Goal: Transaction & Acquisition: Purchase product/service

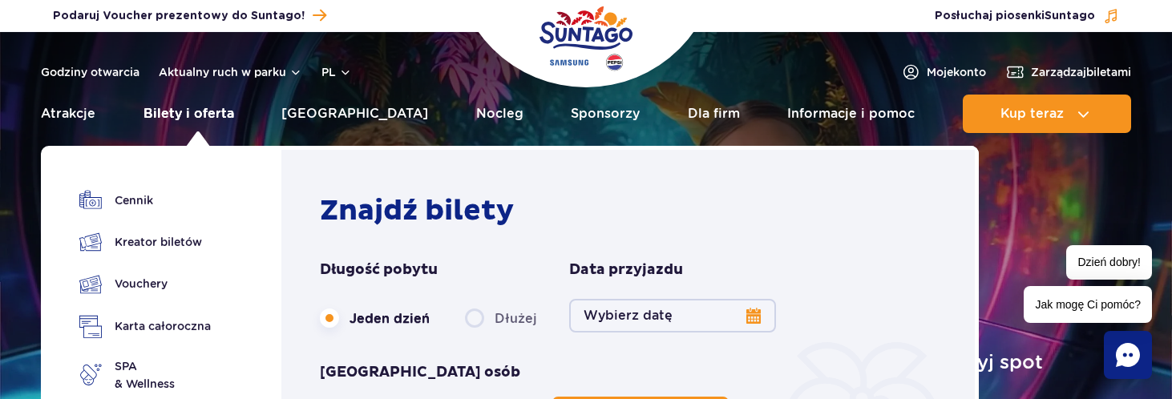
click at [220, 112] on link "Bilety i oferta" at bounding box center [189, 114] width 91 height 38
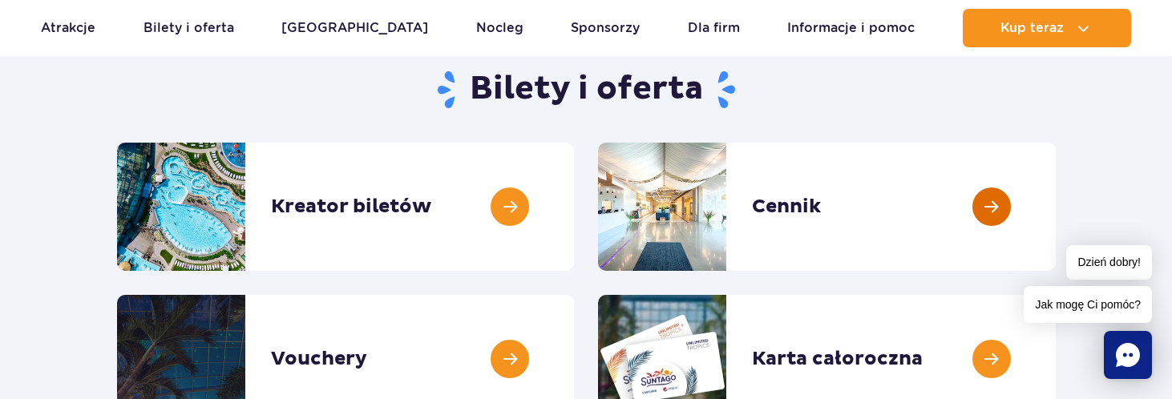
scroll to position [160, 0]
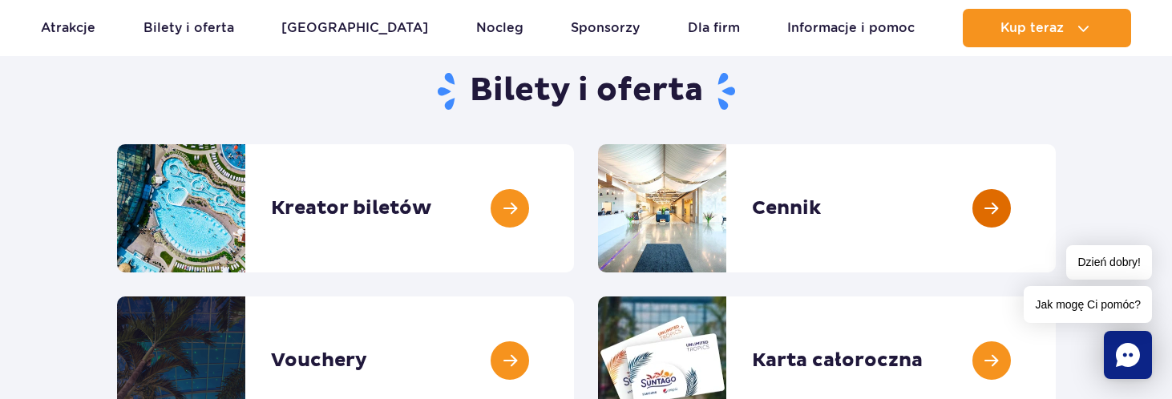
click at [1056, 174] on link at bounding box center [1056, 208] width 0 height 128
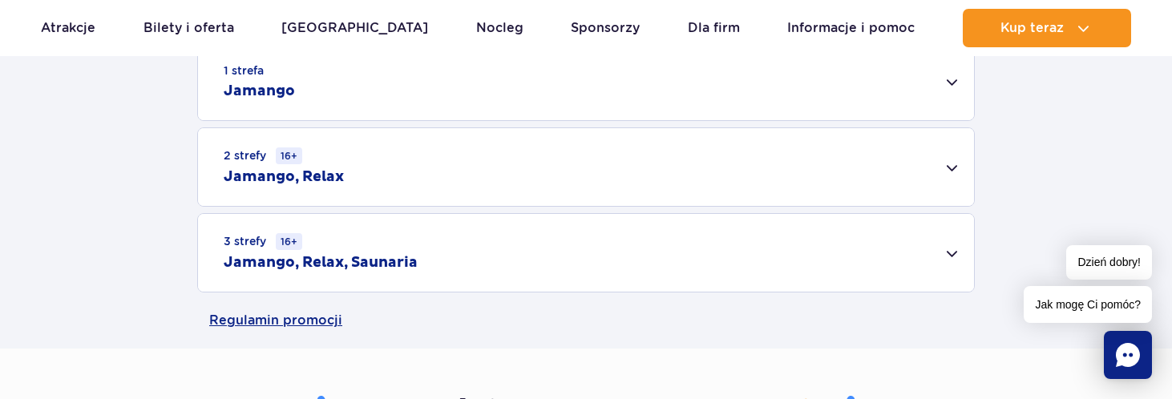
scroll to position [561, 0]
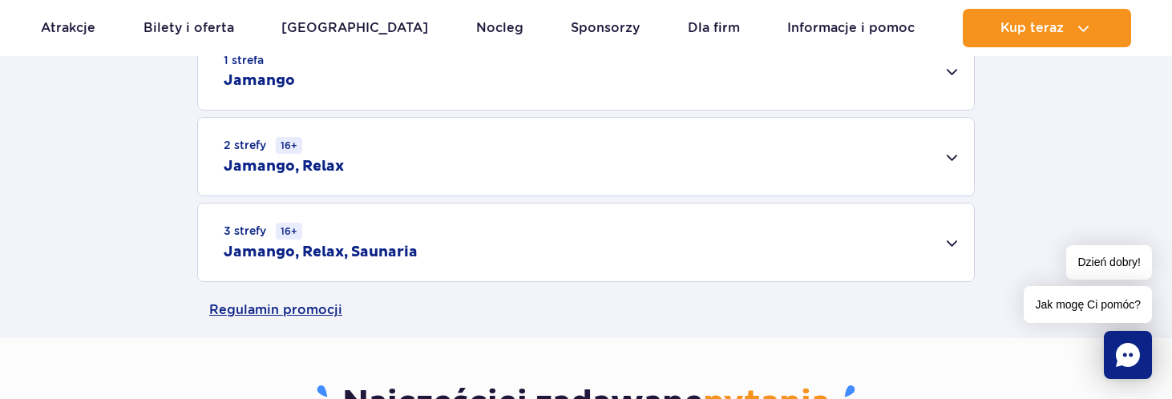
click at [735, 258] on div "3 strefy 16+ Jamango, Relax, Saunaria" at bounding box center [586, 243] width 776 height 78
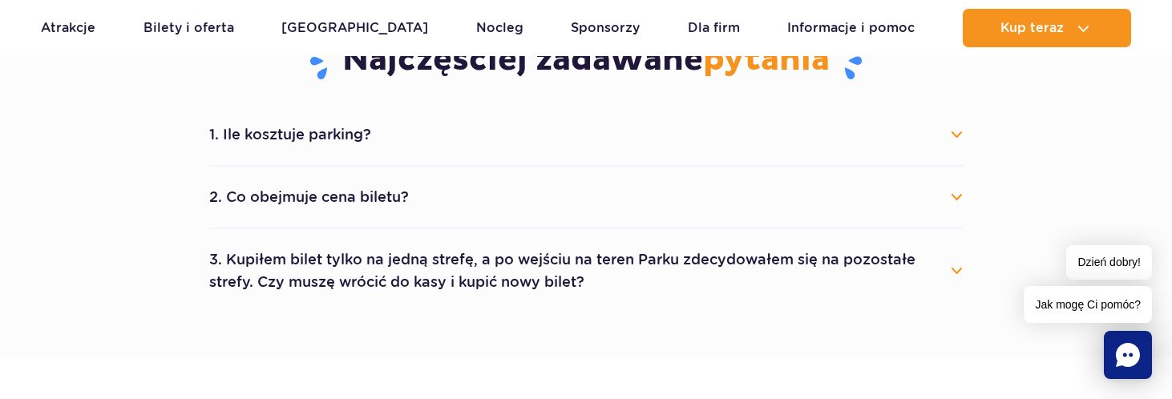
scroll to position [1123, 0]
click at [957, 134] on button "1. Ile kosztuje parking?" at bounding box center [586, 133] width 754 height 35
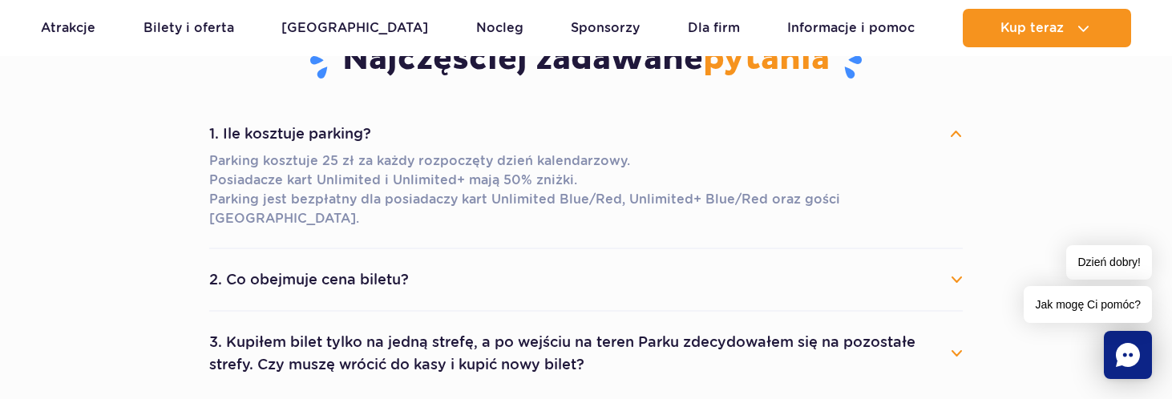
click at [957, 134] on button "1. Ile kosztuje parking?" at bounding box center [586, 133] width 754 height 35
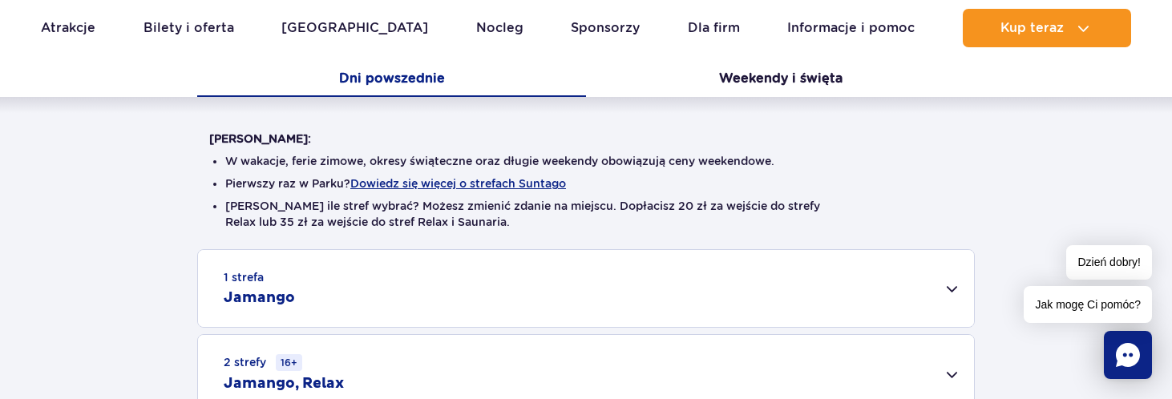
scroll to position [321, 0]
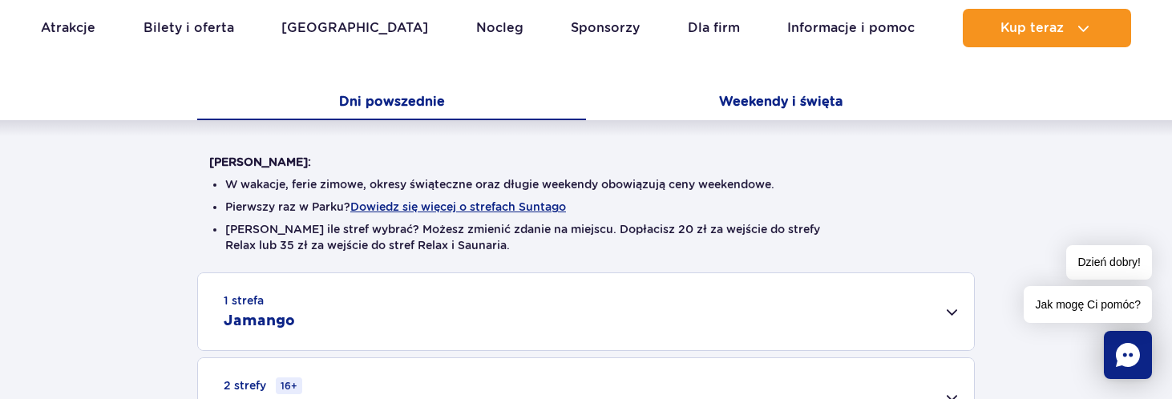
click at [793, 106] on button "Weekendy i święta" at bounding box center [780, 104] width 389 height 34
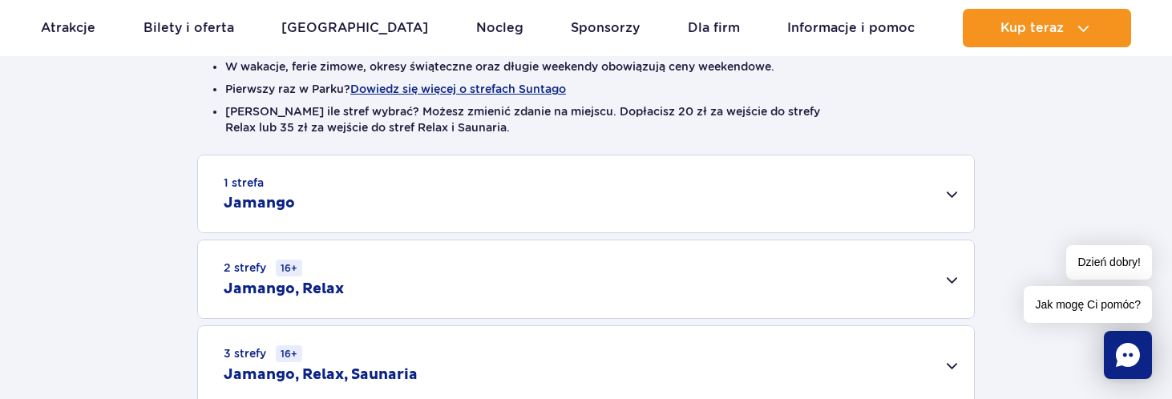
scroll to position [561, 0]
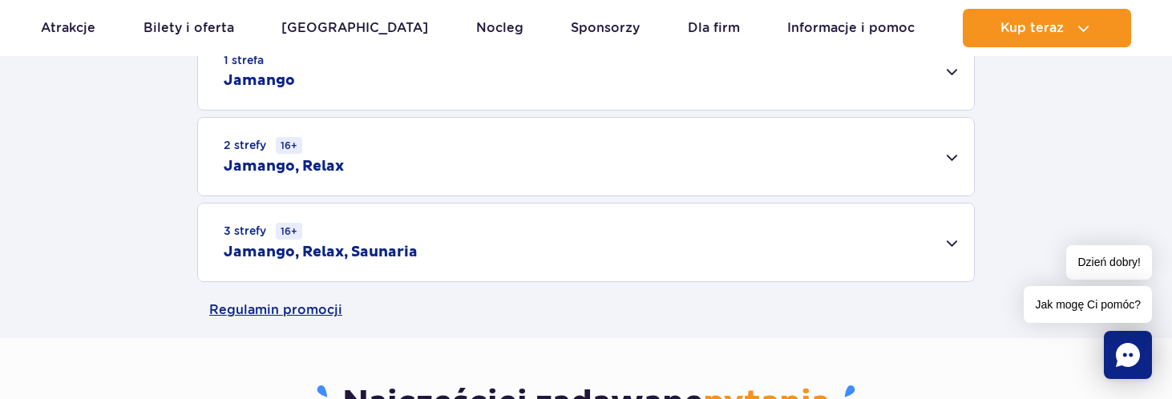
click at [872, 229] on div "3 strefy 16+ Jamango, Relax, Saunaria" at bounding box center [586, 243] width 776 height 78
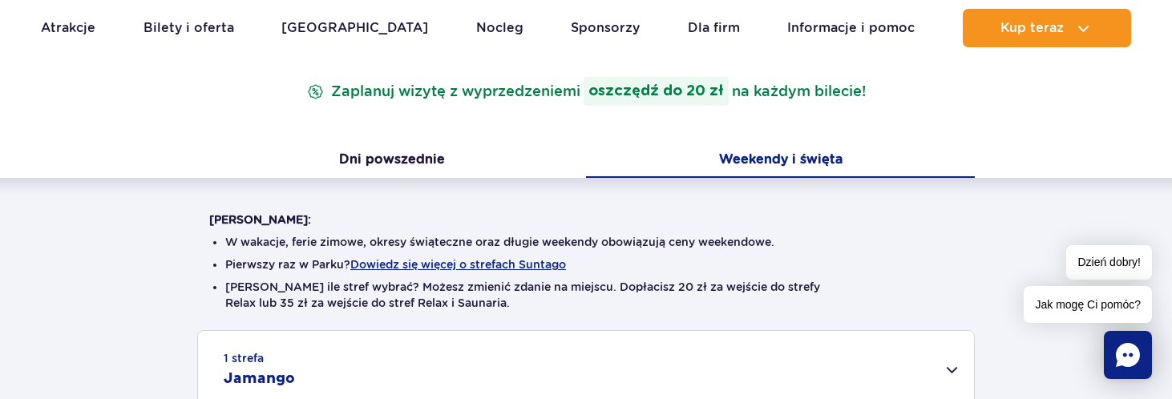
scroll to position [241, 0]
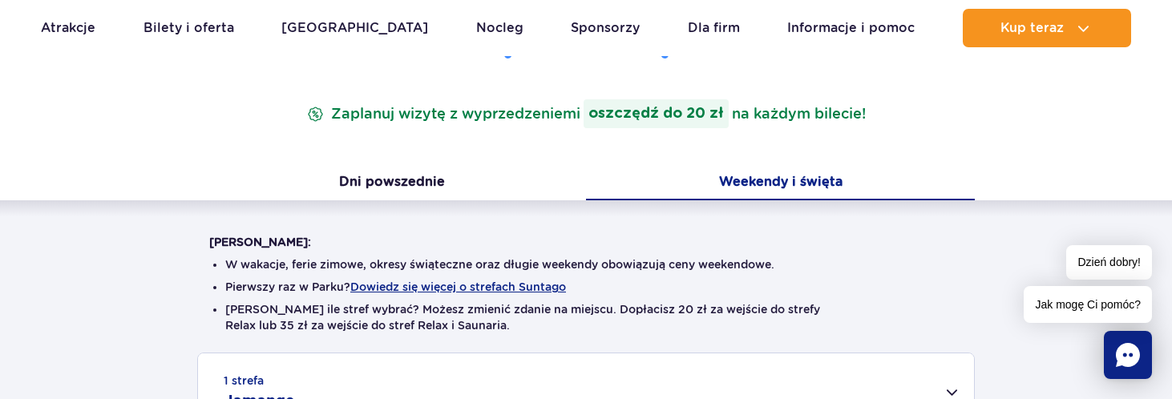
click at [398, 163] on div "Cennik Zaplanuj wizytę z wyprzedzeniem i oszczędź do 20 zł na każdym bilecie!" at bounding box center [586, 93] width 778 height 148
click at [418, 186] on button "Dni powszednie" at bounding box center [391, 184] width 389 height 34
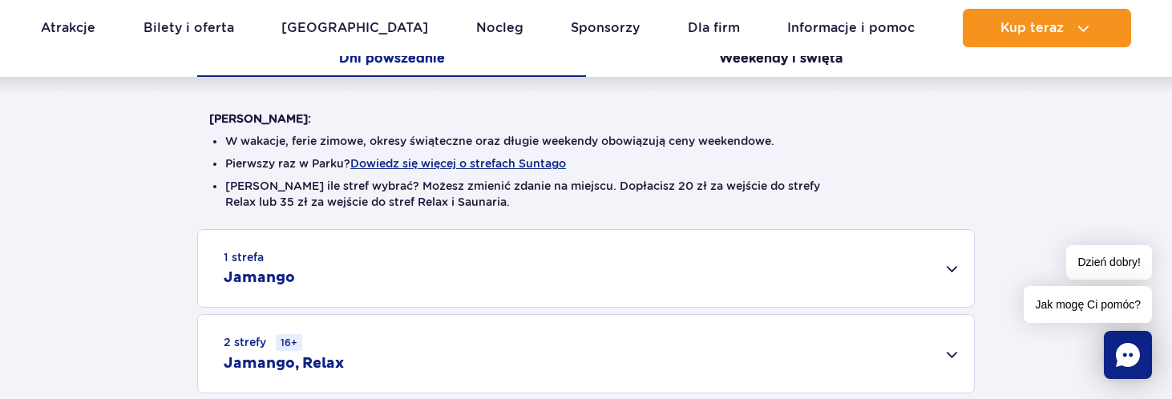
scroll to position [401, 0]
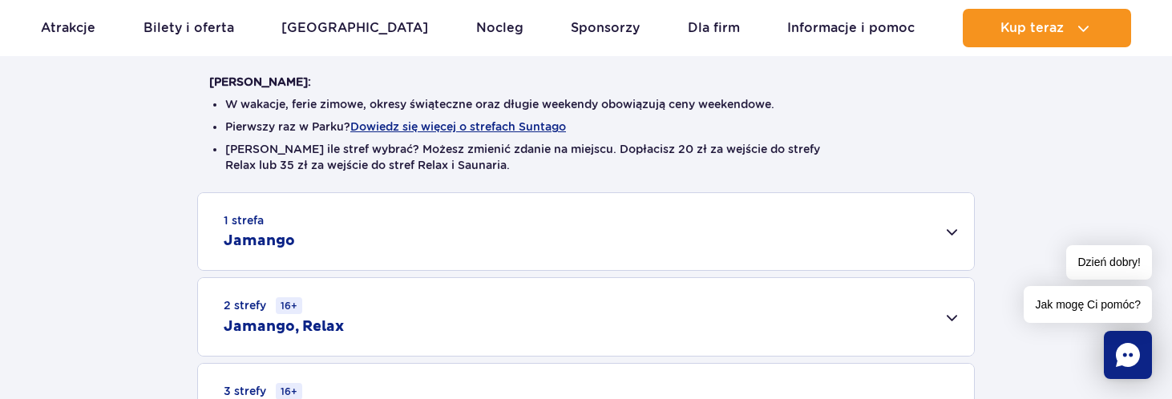
click at [933, 239] on div "1 strefa Jamango" at bounding box center [586, 231] width 776 height 77
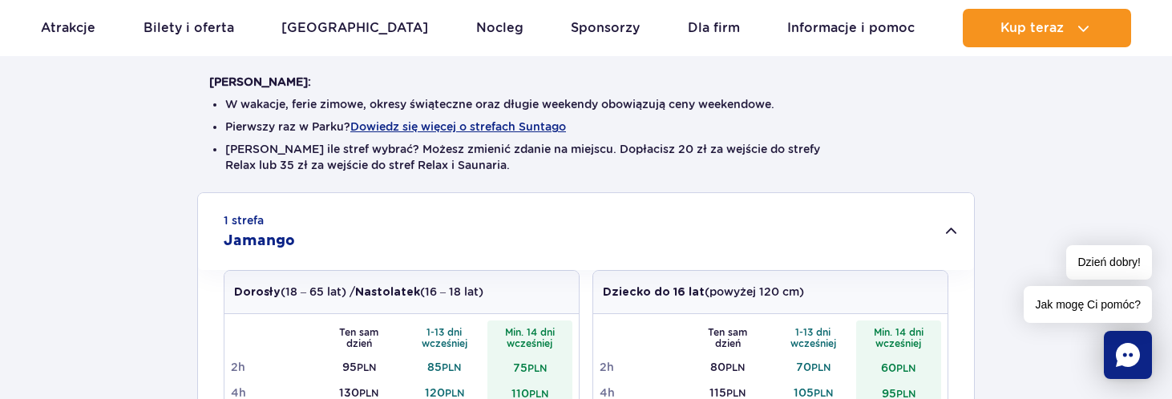
scroll to position [561, 0]
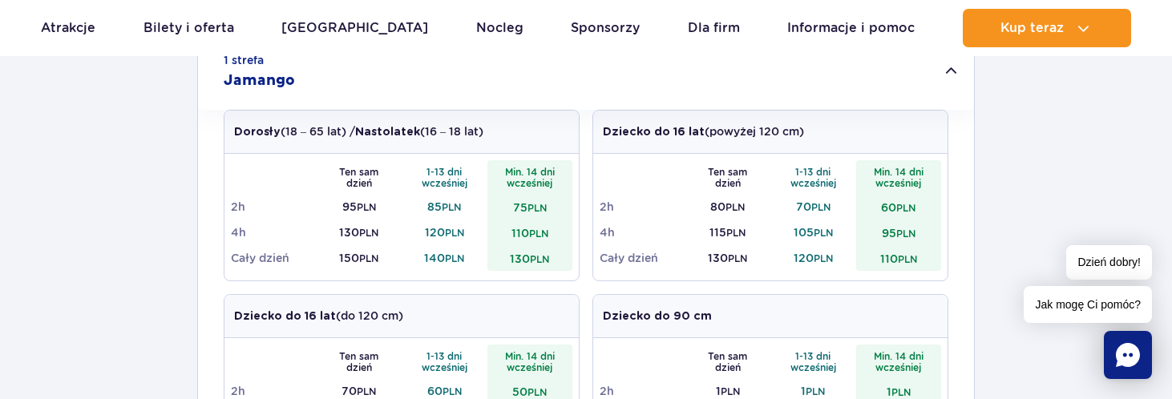
click at [953, 75] on div "1 strefa Jamango" at bounding box center [586, 71] width 776 height 77
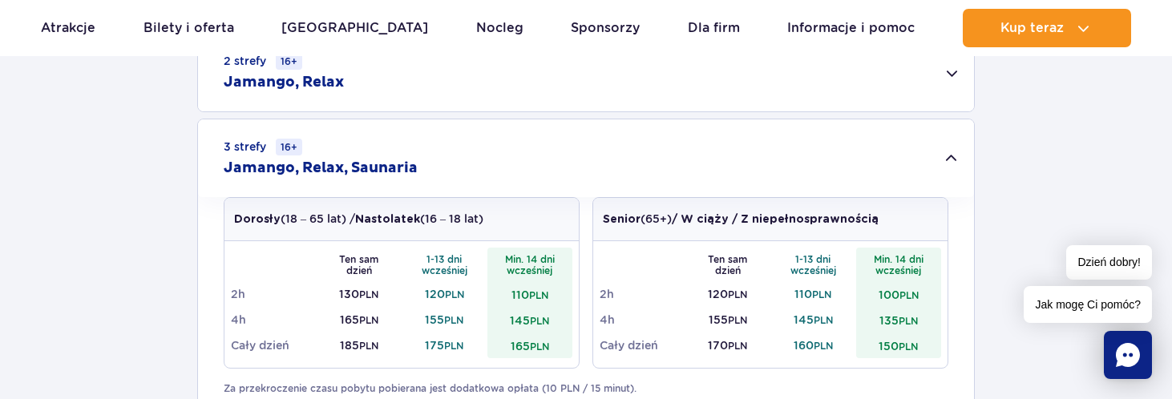
scroll to position [802, 0]
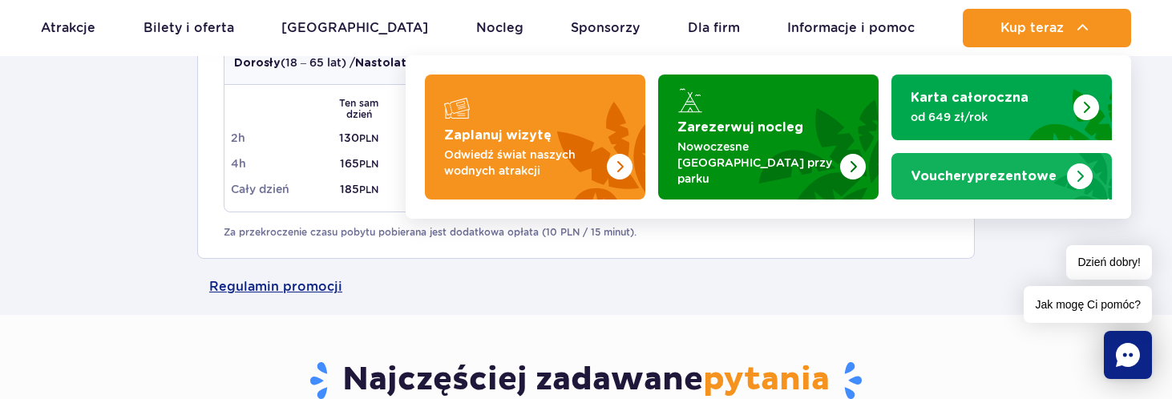
click at [933, 159] on link "Vouchery prezentowe" at bounding box center [1002, 176] width 220 height 47
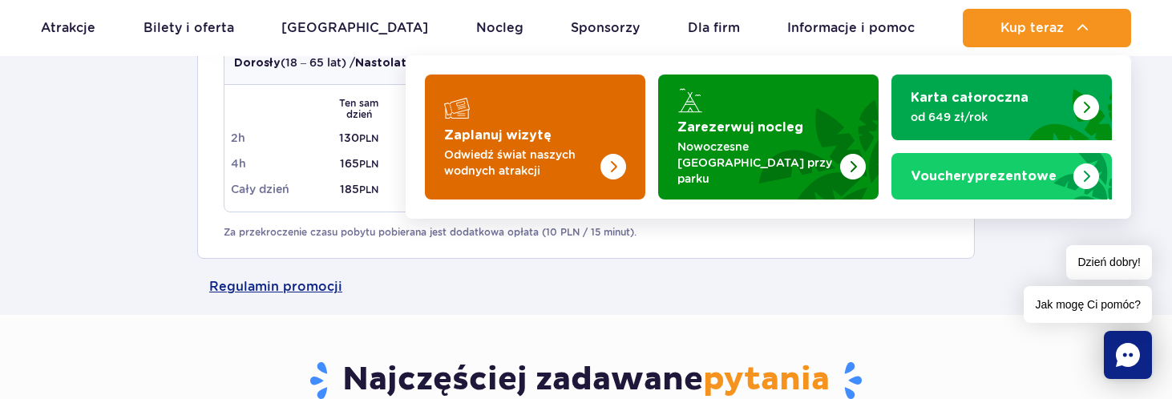
click at [503, 153] on p "Odwiedź świat naszych wodnych atrakcji" at bounding box center [522, 163] width 156 height 32
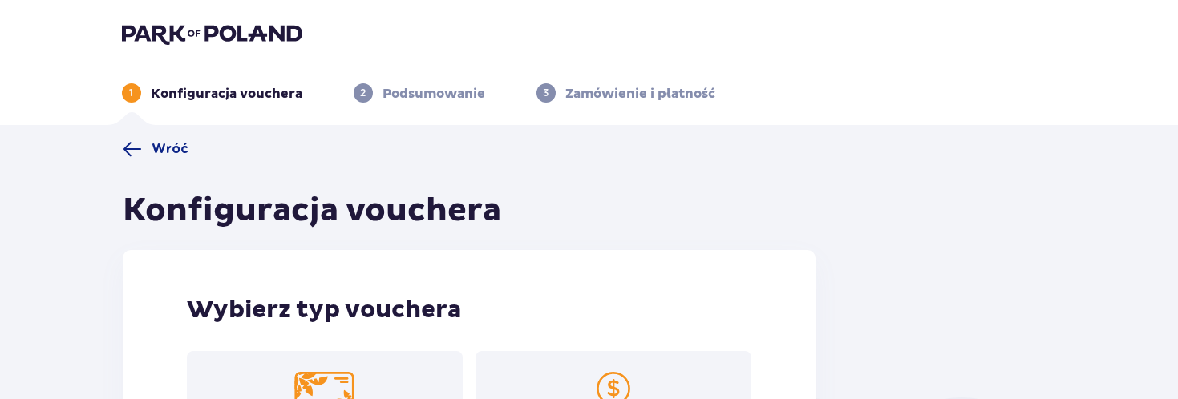
scroll to position [273, 0]
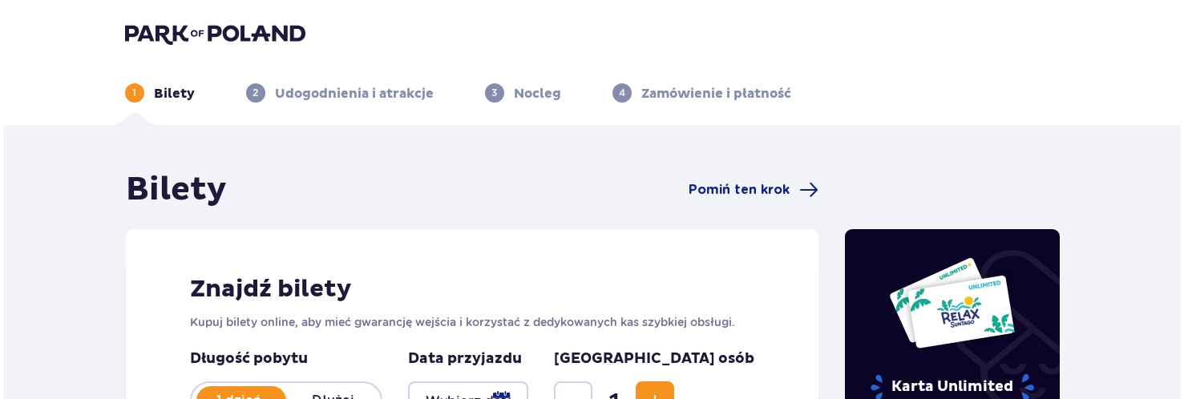
scroll to position [160, 0]
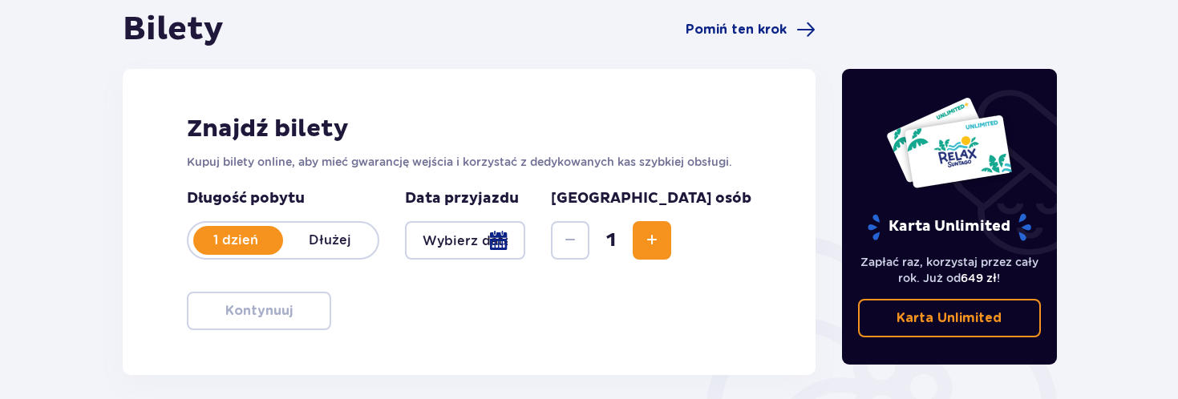
click at [526, 237] on div at bounding box center [465, 240] width 121 height 38
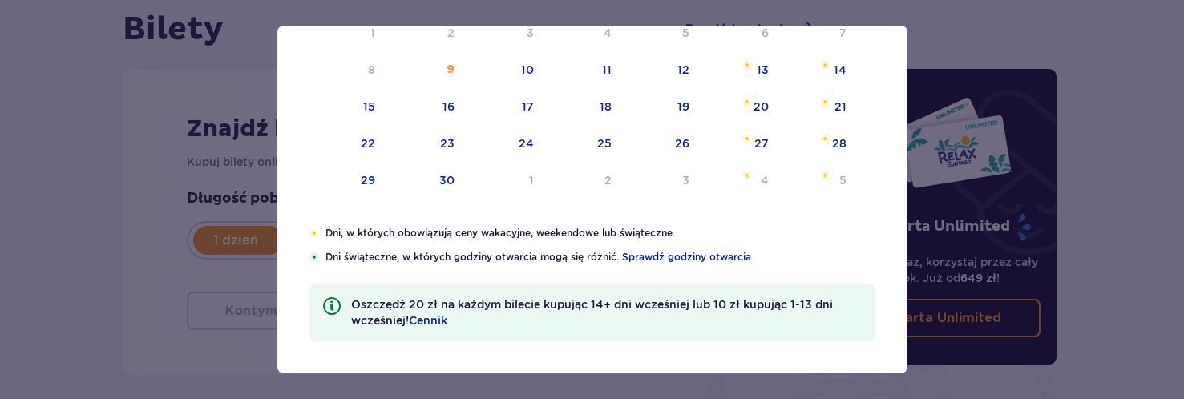
scroll to position [63, 0]
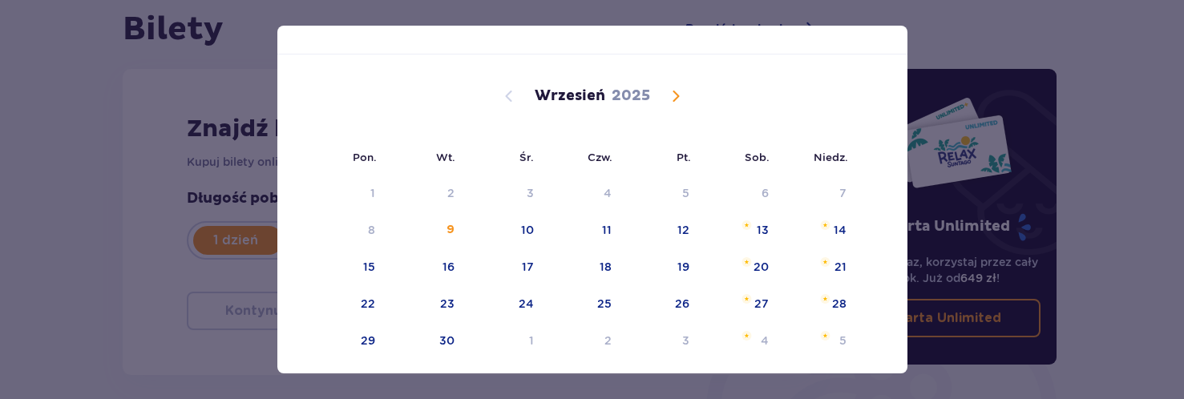
click at [686, 101] on div "Wrzesień 2025" at bounding box center [592, 96] width 531 height 19
click at [682, 99] on span "Calendar" at bounding box center [675, 96] width 19 height 19
click at [681, 99] on span "Calendar" at bounding box center [675, 96] width 19 height 19
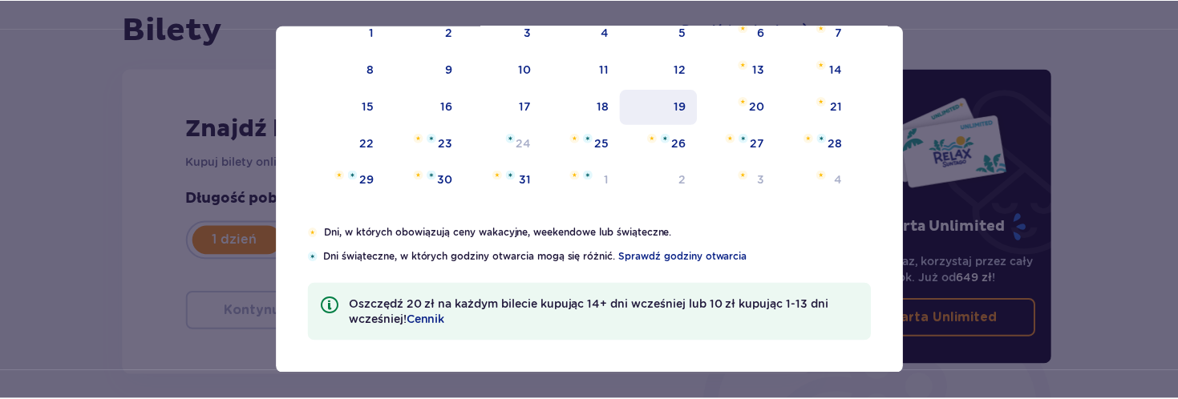
scroll to position [144, 0]
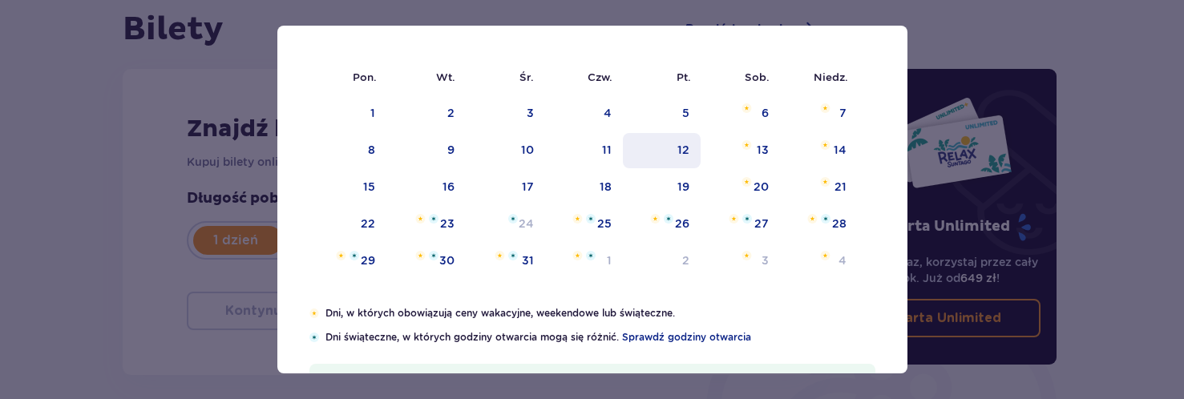
click at [682, 146] on div "12" at bounding box center [684, 150] width 12 height 16
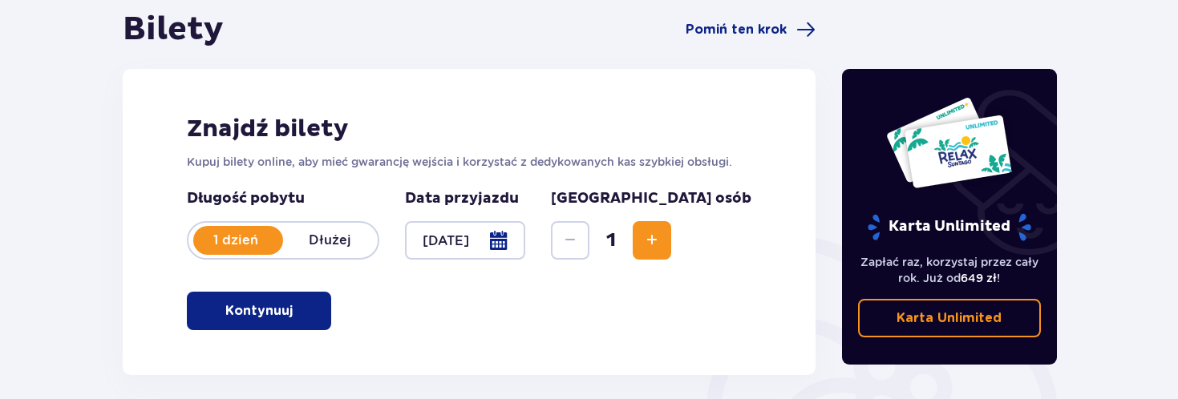
click at [607, 145] on div "Znajdź bilety Kupuj bilety online, aby mieć gwarancję wejścia i korzystać z ded…" at bounding box center [470, 222] width 694 height 306
click at [526, 241] on div at bounding box center [465, 240] width 121 height 38
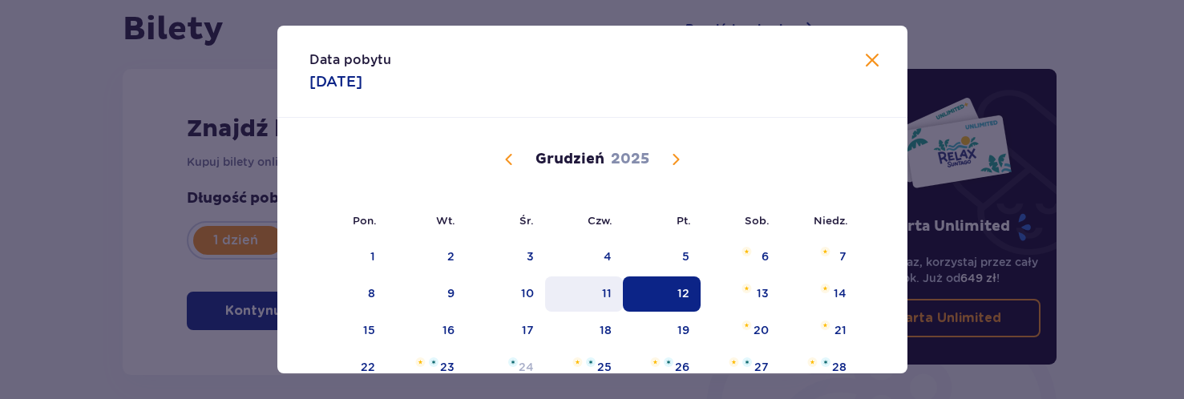
click at [572, 310] on div "11" at bounding box center [584, 294] width 78 height 35
type input "11.12.25"
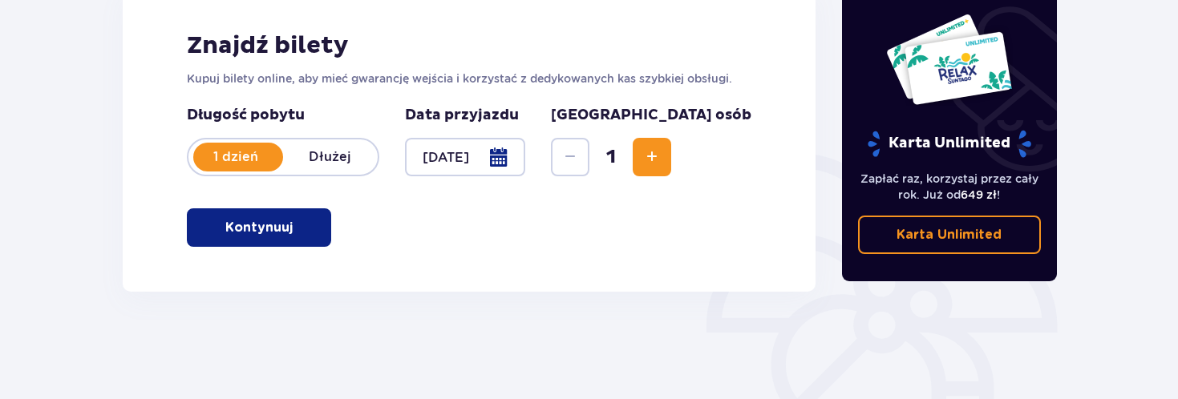
scroll to position [241, 0]
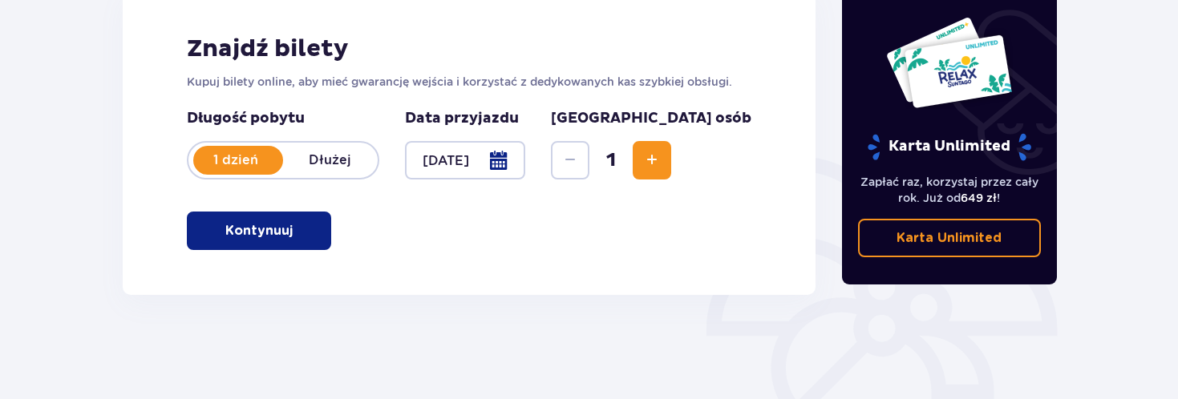
click at [301, 229] on span "button" at bounding box center [295, 230] width 19 height 19
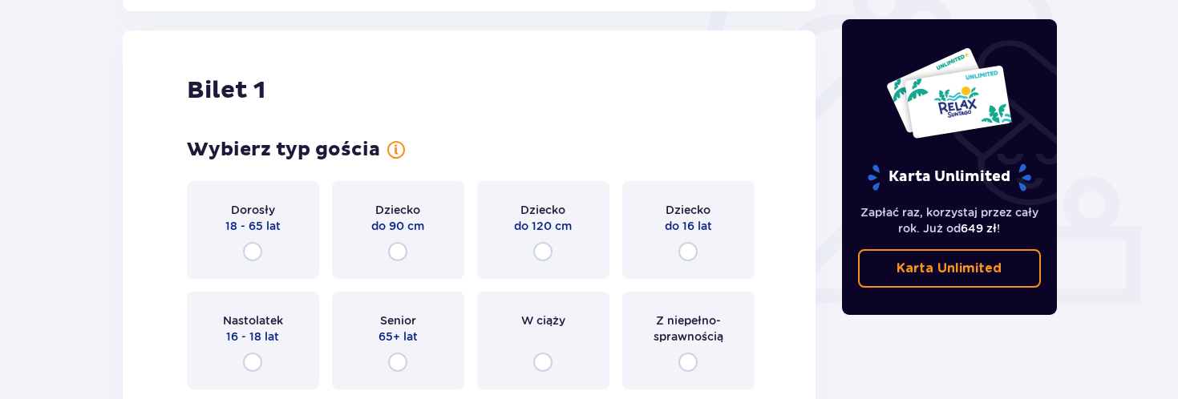
scroll to position [536, 0]
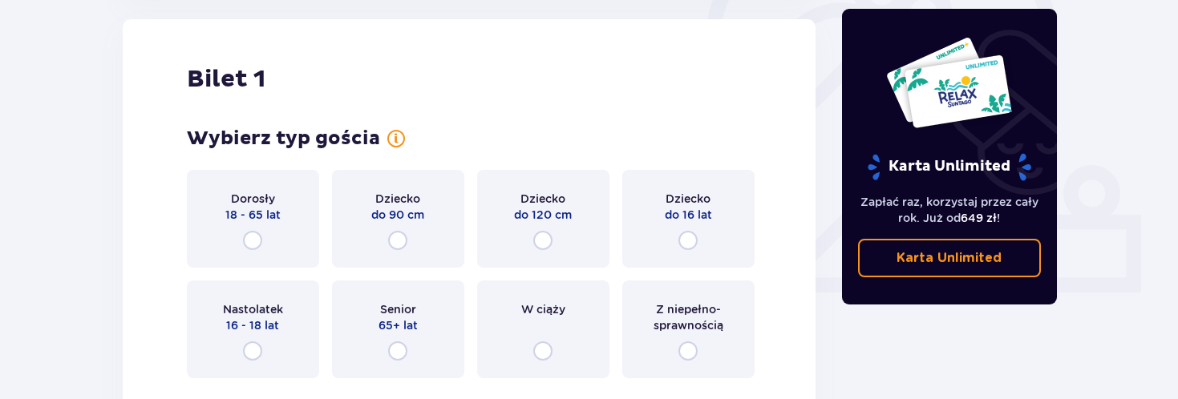
click at [297, 241] on div "Dorosły 18 - 65 lat" at bounding box center [253, 219] width 132 height 98
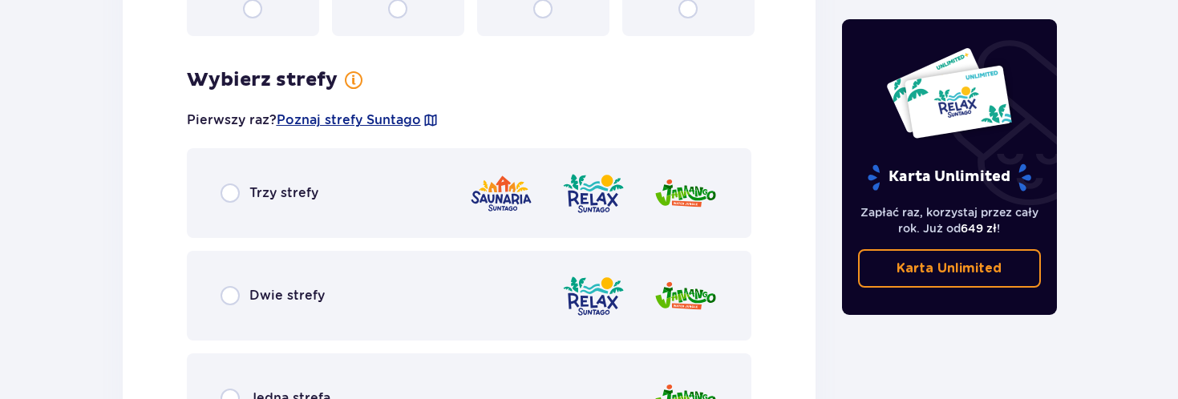
scroll to position [927, 0]
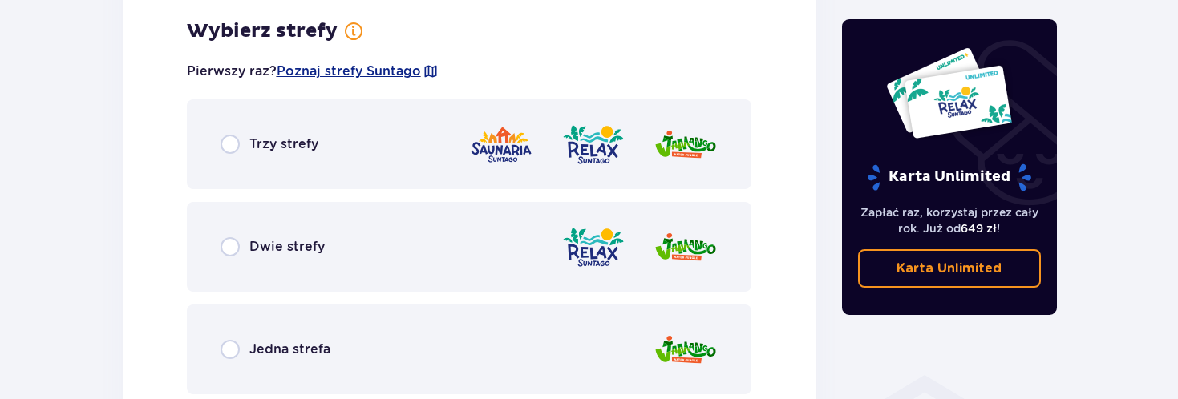
click at [286, 172] on div "Trzy strefy" at bounding box center [469, 144] width 565 height 90
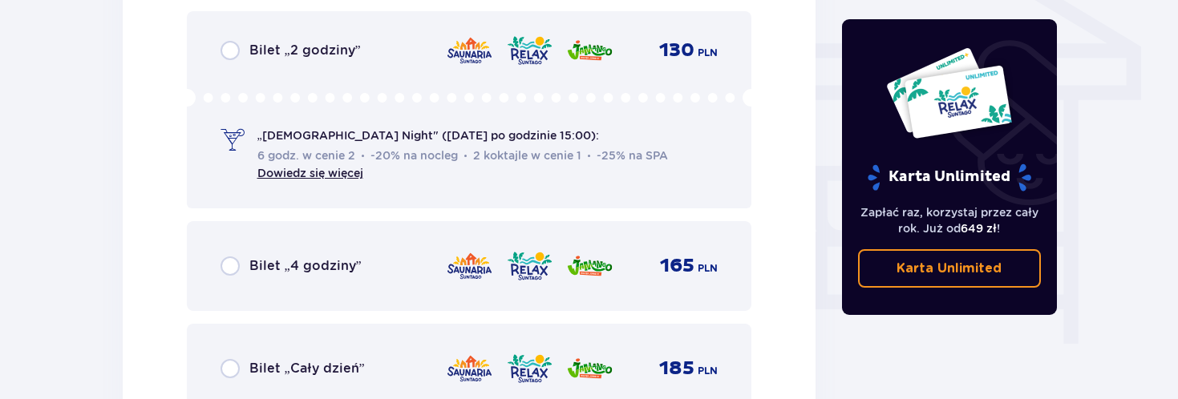
scroll to position [1414, 0]
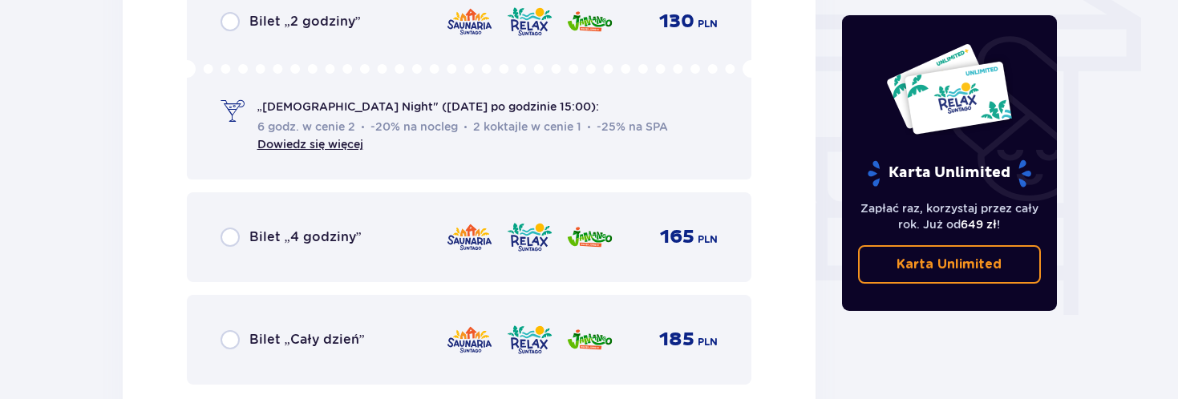
click at [342, 346] on p "Bilet „Cały dzień”" at bounding box center [306, 340] width 115 height 18
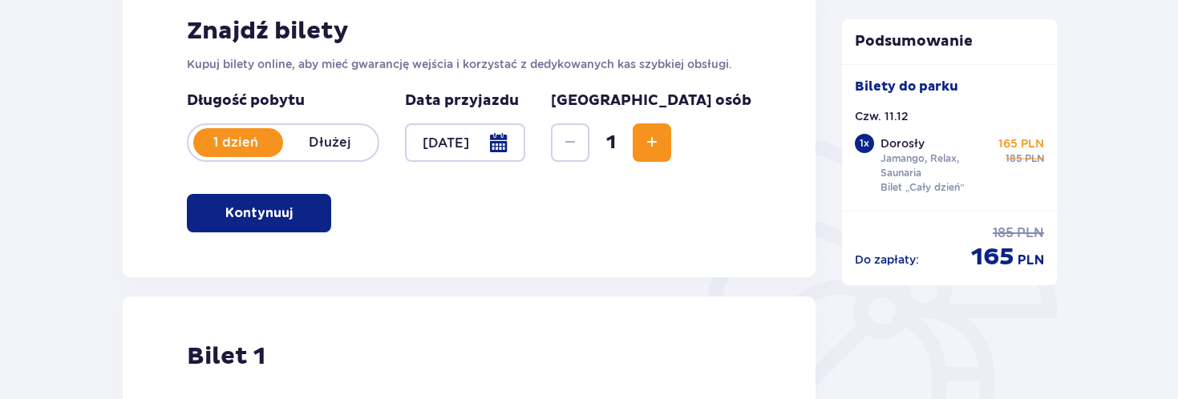
scroll to position [0, 0]
